Goal: Task Accomplishment & Management: Manage account settings

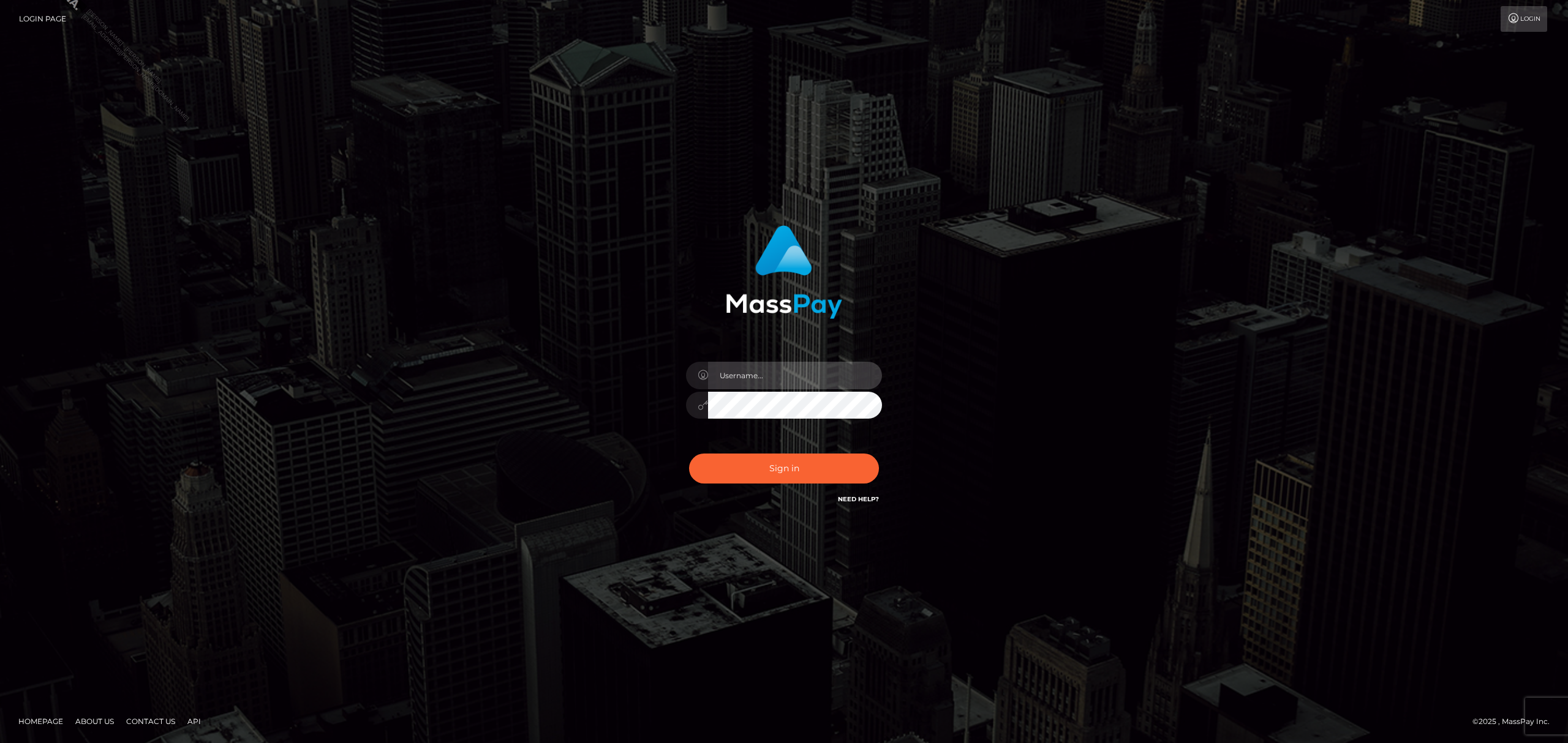
click at [769, 365] on input "text" at bounding box center [795, 376] width 174 height 28
click at [793, 380] on input "text" at bounding box center [795, 376] width 174 height 28
type input "Grant.megabonanza"
click at [795, 474] on button "Sign in" at bounding box center [784, 469] width 190 height 30
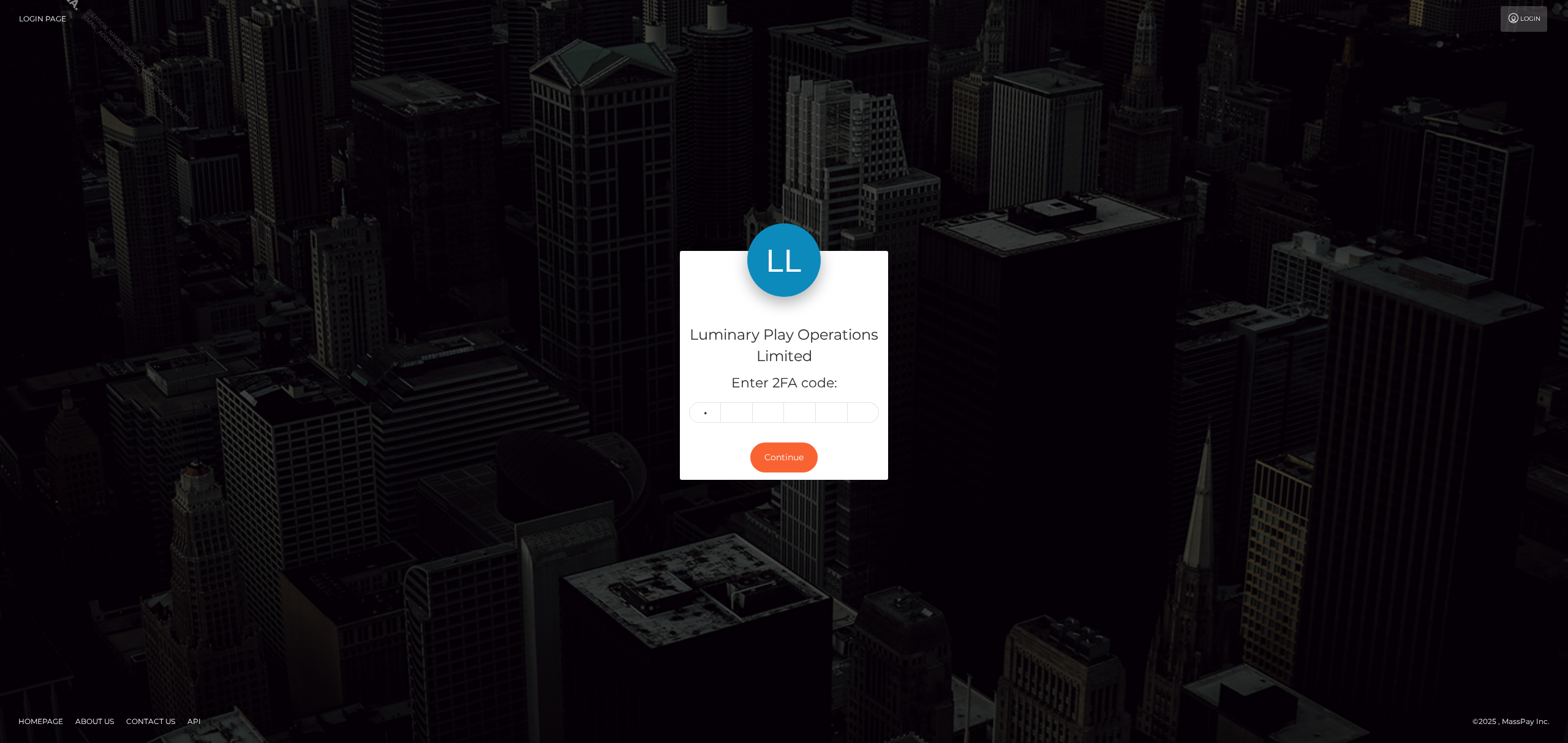
type input "5"
type input "7"
type input "1"
type input "9"
type input "1"
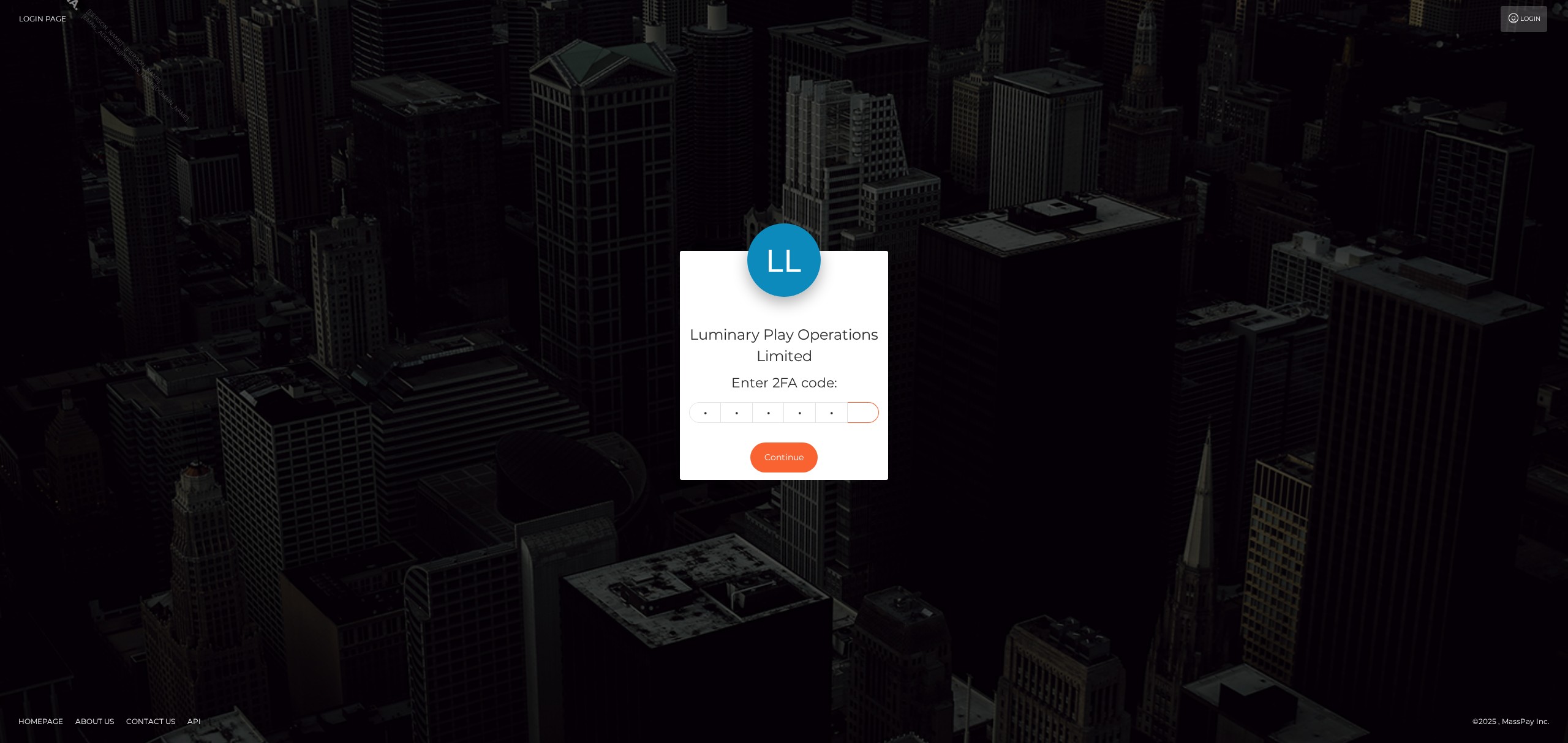
type input "0"
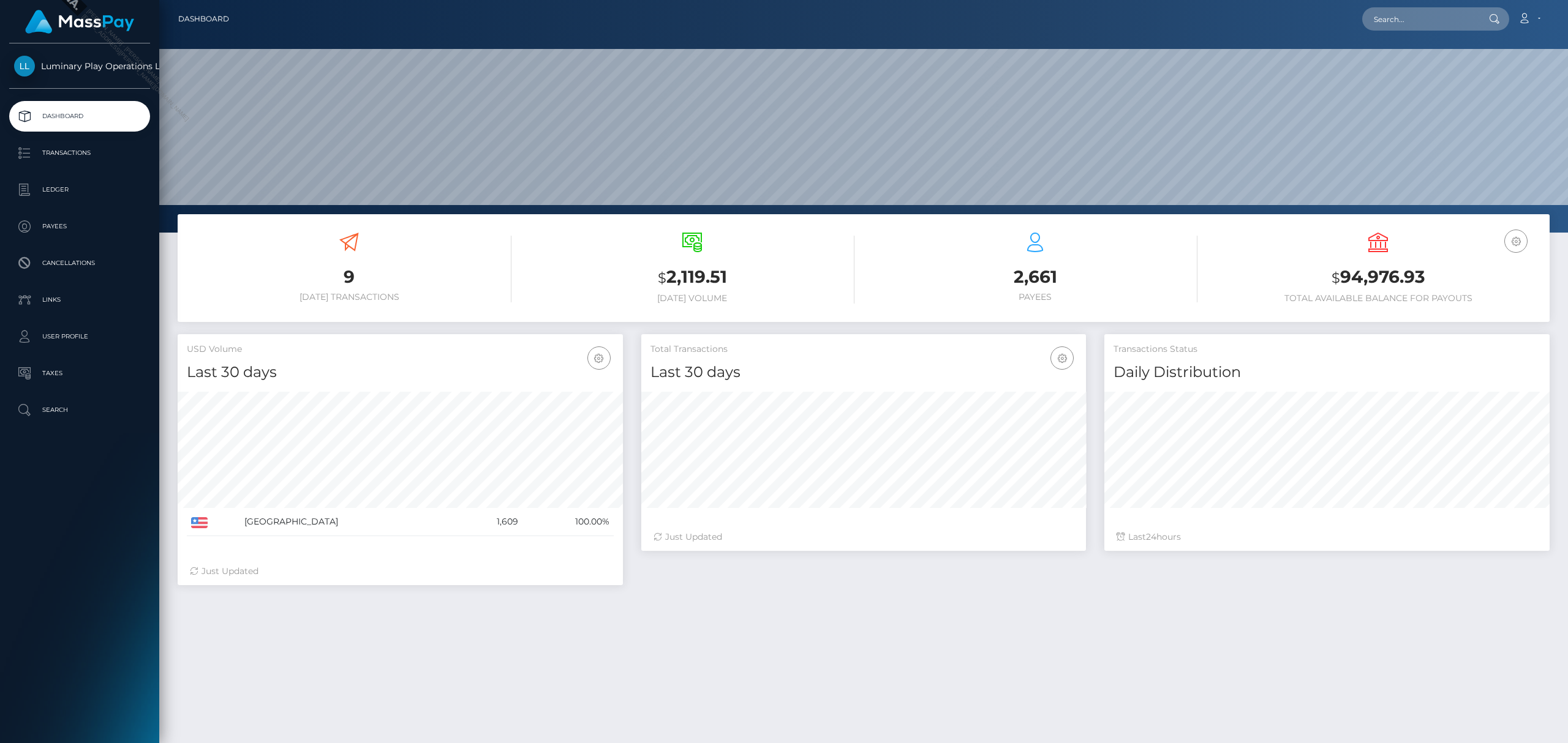
scroll to position [216, 445]
drag, startPoint x: 1431, startPoint y: 277, endPoint x: 1339, endPoint y: 277, distance: 92.0
click at [1339, 277] on h3 "$ 94,976.93" at bounding box center [1378, 277] width 324 height 25
copy h3 "94,976.93"
